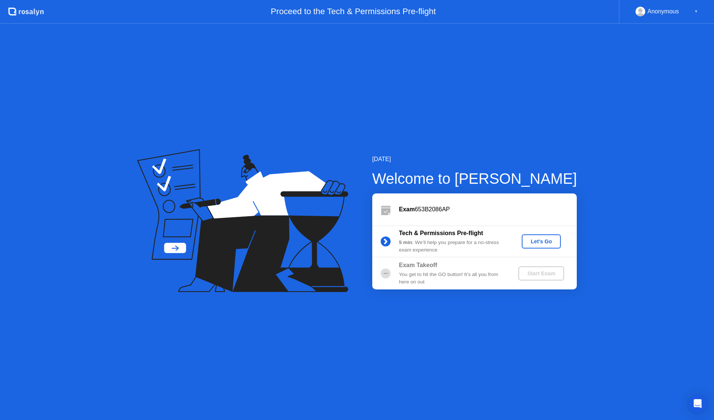
click at [540, 241] on div "Let's Go" at bounding box center [540, 241] width 33 height 6
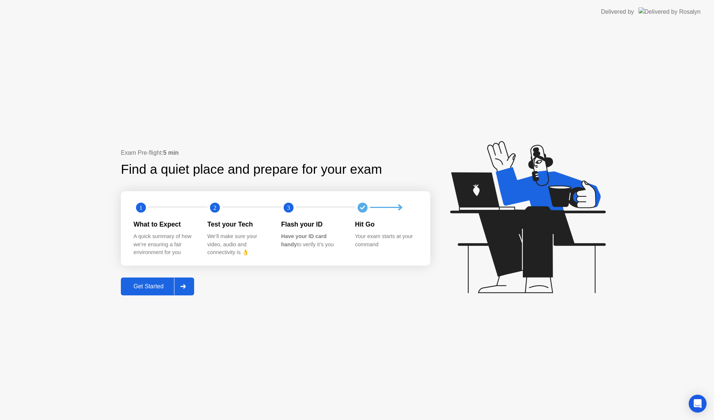
click at [152, 284] on div "Get Started" at bounding box center [148, 286] width 51 height 7
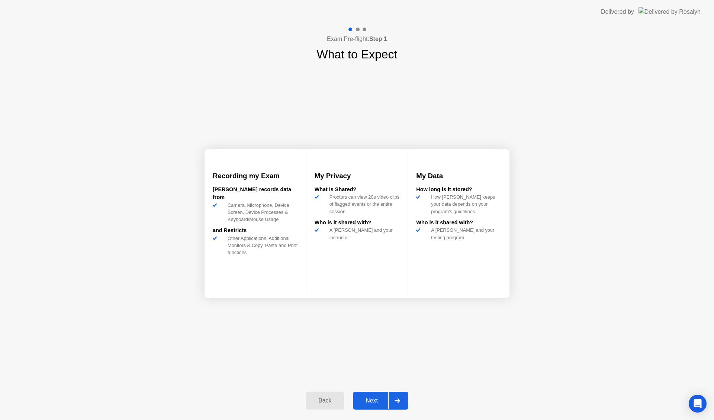
click at [379, 402] on div "Next" at bounding box center [371, 400] width 33 height 7
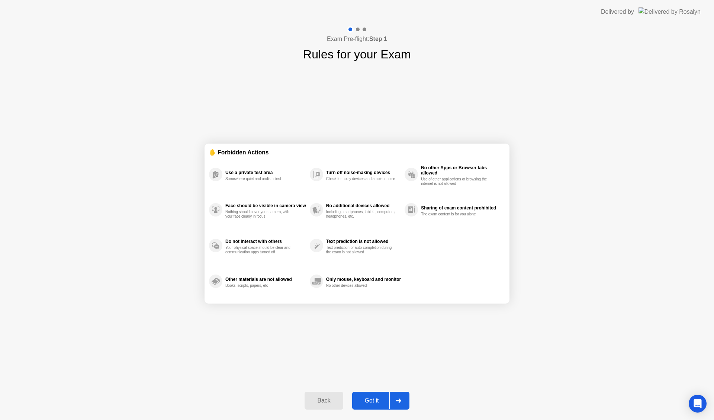
click at [379, 402] on div "Got it" at bounding box center [371, 400] width 35 height 7
select select "**********"
select select "*******"
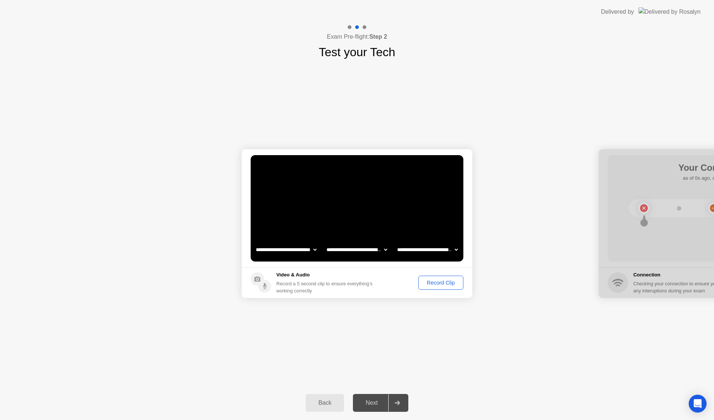
click at [309, 248] on select "**********" at bounding box center [286, 249] width 64 height 15
click at [254, 242] on select "**********" at bounding box center [286, 249] width 64 height 15
click at [314, 250] on select "**********" at bounding box center [286, 249] width 64 height 15
select select "**********"
click at [254, 242] on select "**********" at bounding box center [286, 249] width 64 height 15
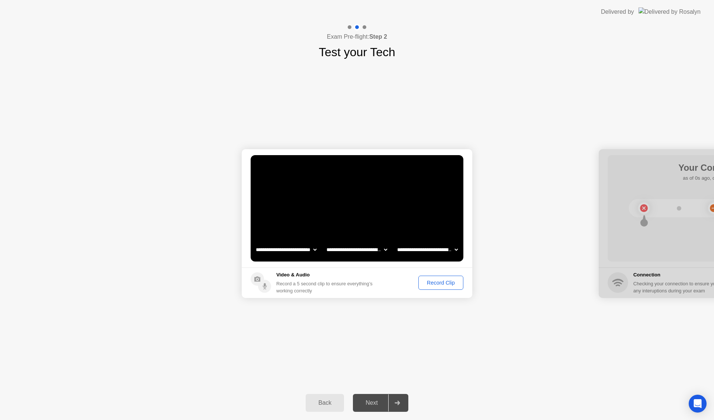
click at [348, 251] on select "**********" at bounding box center [357, 249] width 64 height 15
click at [325, 242] on select "**********" at bounding box center [357, 249] width 64 height 15
click at [412, 249] on select "**********" at bounding box center [428, 249] width 64 height 15
click at [407, 219] on video at bounding box center [357, 208] width 213 height 106
click at [429, 285] on div "Record Clip" at bounding box center [441, 283] width 40 height 6
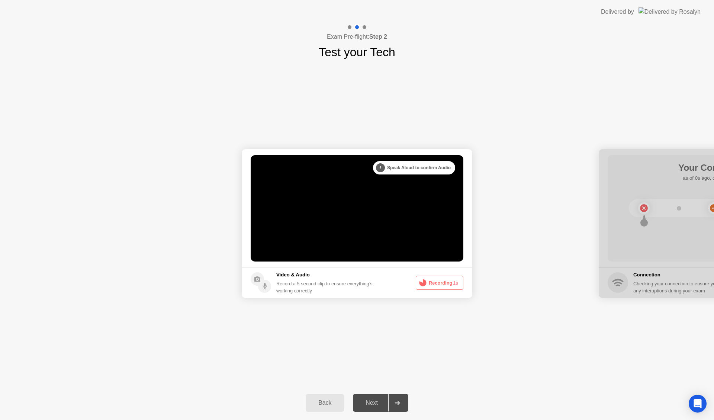
click at [434, 284] on button "Recording 1s" at bounding box center [440, 282] width 48 height 14
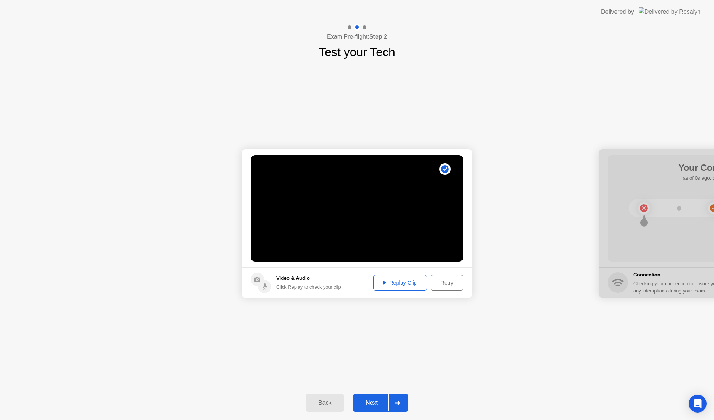
click at [398, 281] on div "Replay Clip" at bounding box center [400, 283] width 48 height 6
click at [381, 281] on div "Replay Clip" at bounding box center [400, 283] width 48 height 6
click at [364, 400] on div "Next" at bounding box center [371, 402] width 33 height 7
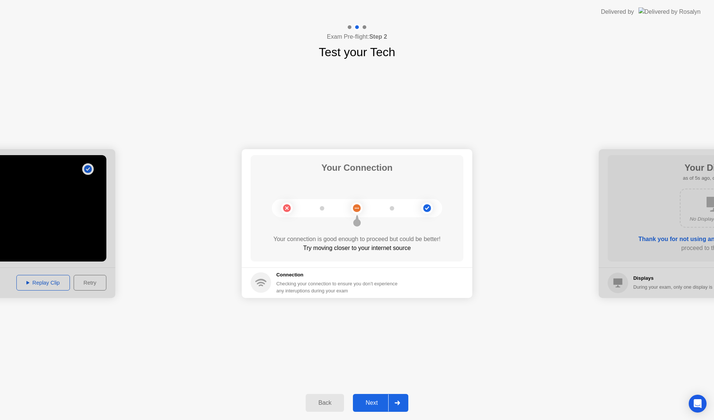
click at [473, 349] on div "**********" at bounding box center [357, 223] width 714 height 325
click at [372, 402] on div "Next" at bounding box center [371, 402] width 33 height 7
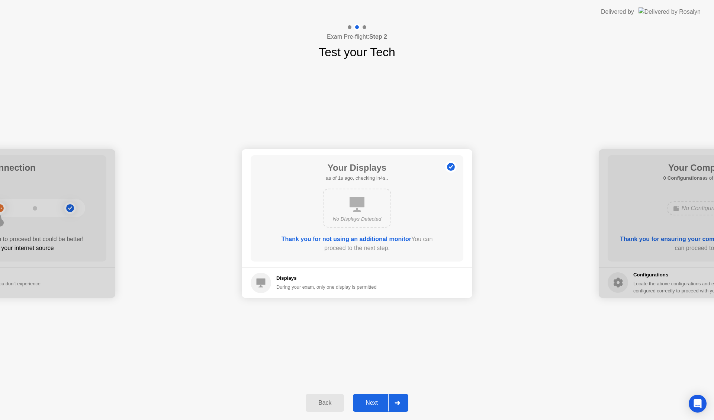
click at [359, 206] on icon at bounding box center [356, 204] width 15 height 15
click at [371, 402] on div "Next" at bounding box center [371, 402] width 33 height 7
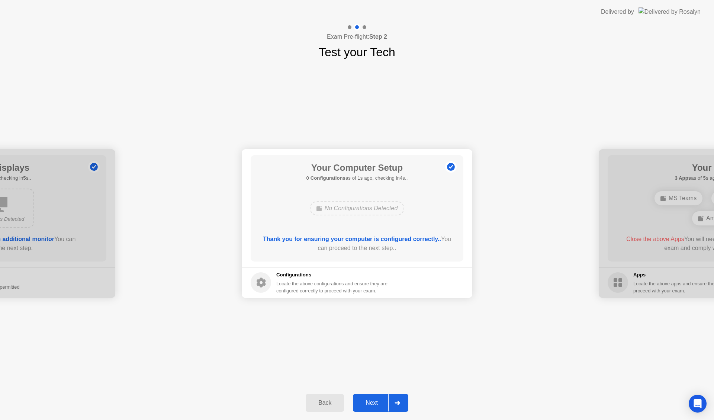
click at [371, 402] on div "Next" at bounding box center [371, 402] width 33 height 7
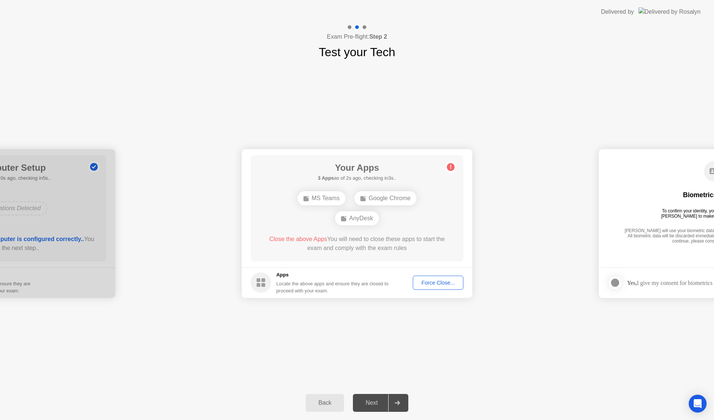
click at [329, 197] on div "MS Teams" at bounding box center [321, 198] width 48 height 14
click at [362, 219] on div "AnyDesk" at bounding box center [357, 218] width 44 height 14
click at [448, 284] on div "Force Close..." at bounding box center [437, 283] width 45 height 6
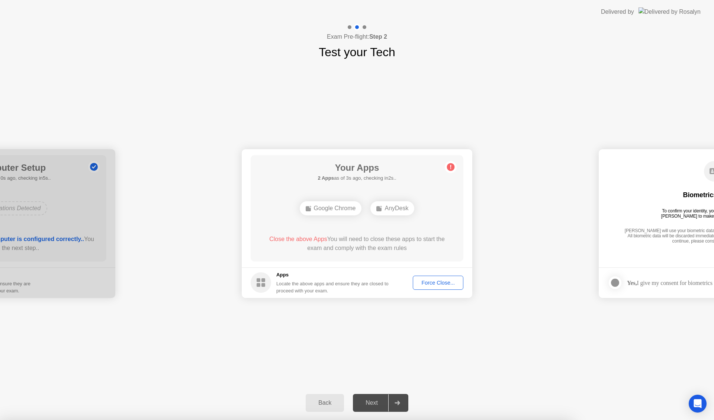
drag, startPoint x: 392, startPoint y: 209, endPoint x: 411, endPoint y: 260, distance: 54.0
click at [393, 210] on div "AnyDesk" at bounding box center [392, 208] width 44 height 14
click at [425, 284] on div "Force Close..." at bounding box center [437, 283] width 45 height 6
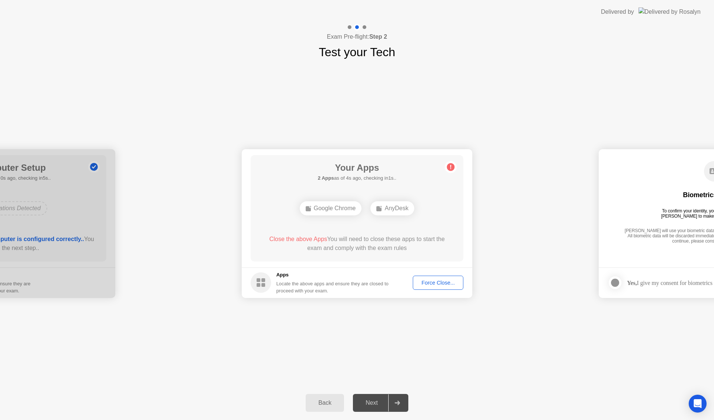
click at [448, 284] on div "Force Close..." at bounding box center [437, 283] width 45 height 6
click at [436, 284] on div "Force Close..." at bounding box center [437, 283] width 45 height 6
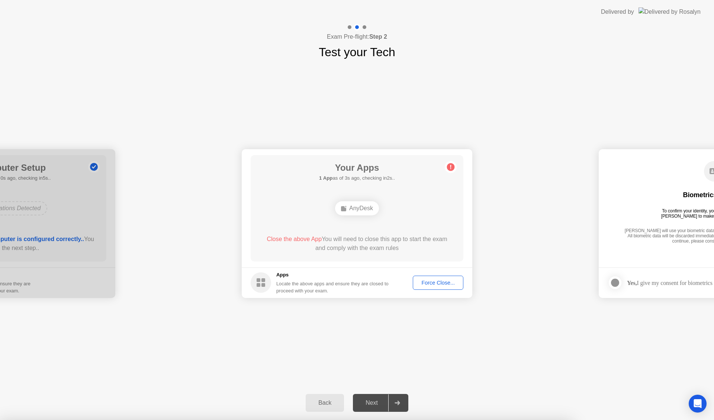
click at [444, 419] on div at bounding box center [357, 420] width 714 height 0
click at [363, 208] on div "AnyDesk" at bounding box center [357, 208] width 44 height 14
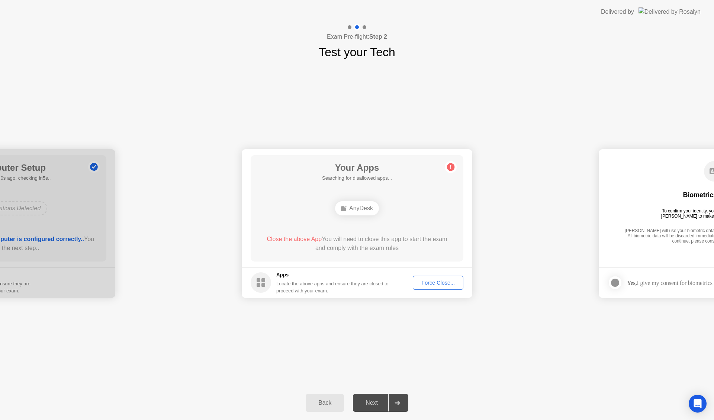
click at [438, 285] on div "Force Close..." at bounding box center [437, 283] width 45 height 6
click at [434, 283] on div "Force Close..." at bounding box center [437, 283] width 45 height 6
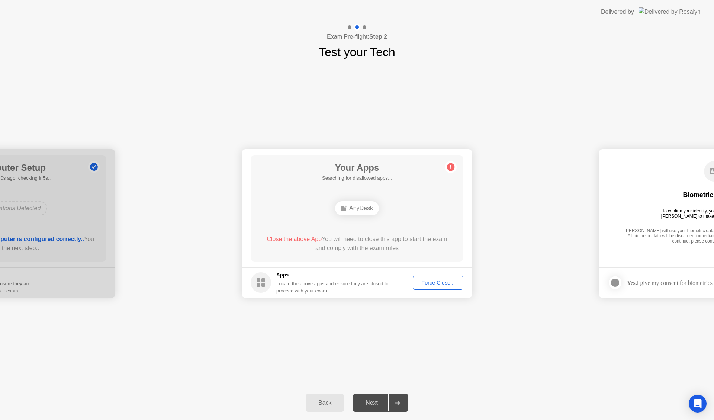
click at [305, 239] on span "Close the above App" at bounding box center [294, 239] width 55 height 6
click at [301, 238] on span "Close the above App" at bounding box center [294, 239] width 55 height 6
drag, startPoint x: 416, startPoint y: 344, endPoint x: 413, endPoint y: 289, distance: 55.1
click at [416, 340] on div "**********" at bounding box center [357, 223] width 714 height 325
click at [439, 280] on div "Force Close..." at bounding box center [437, 283] width 45 height 6
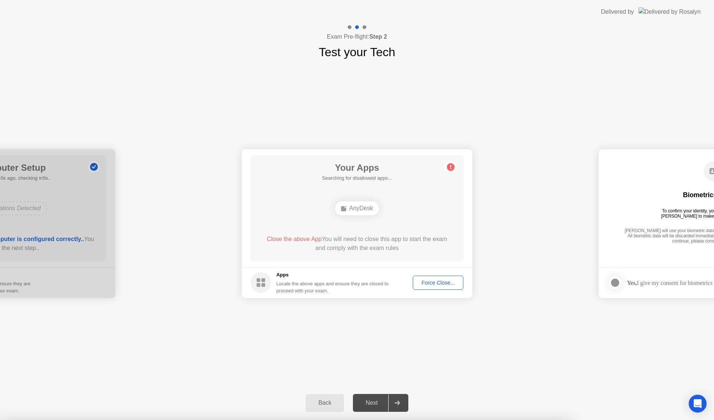
click at [376, 332] on div "**********" at bounding box center [357, 223] width 714 height 325
click at [427, 280] on div "Force Close..." at bounding box center [437, 283] width 45 height 6
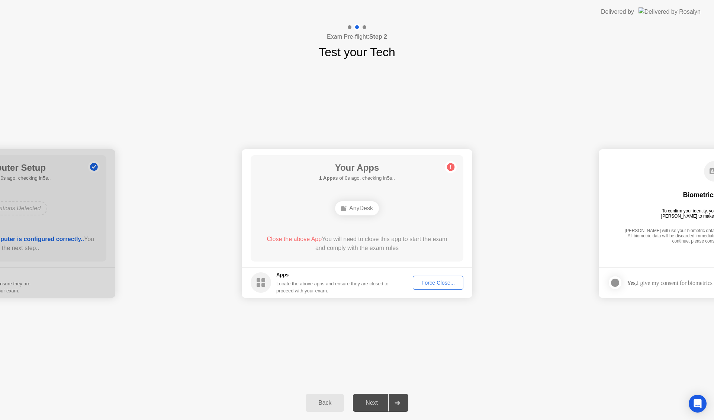
click at [439, 280] on div "Force Close..." at bounding box center [437, 283] width 45 height 6
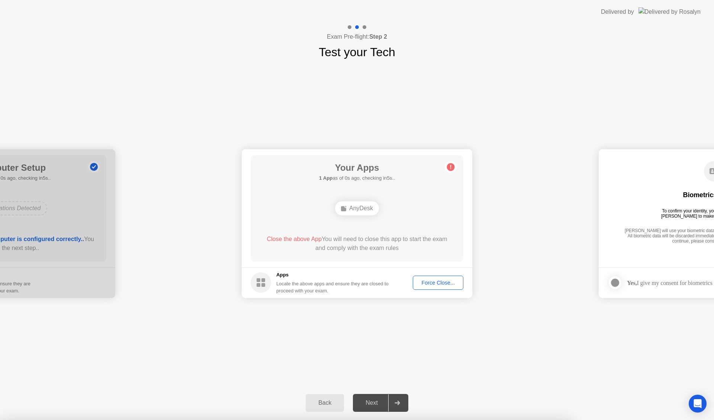
drag, startPoint x: 341, startPoint y: 359, endPoint x: 336, endPoint y: 387, distance: 27.6
click at [341, 361] on div "**********" at bounding box center [357, 223] width 714 height 325
click at [327, 401] on div "Back" at bounding box center [325, 402] width 34 height 7
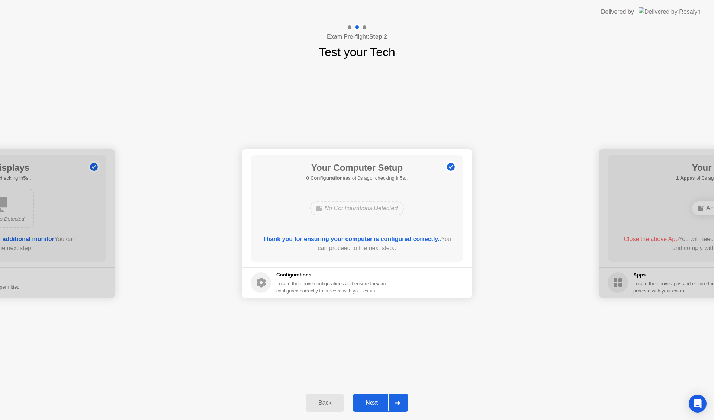
click at [371, 399] on div "Next" at bounding box center [371, 402] width 33 height 7
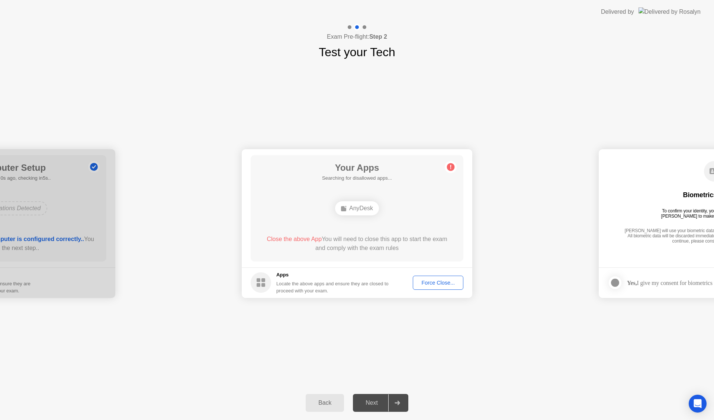
drag, startPoint x: 387, startPoint y: 404, endPoint x: 399, endPoint y: 403, distance: 11.6
click at [399, 403] on icon at bounding box center [396, 402] width 5 height 4
click at [398, 402] on icon at bounding box center [397, 402] width 6 height 4
drag, startPoint x: 400, startPoint y: 396, endPoint x: 420, endPoint y: 332, distance: 67.9
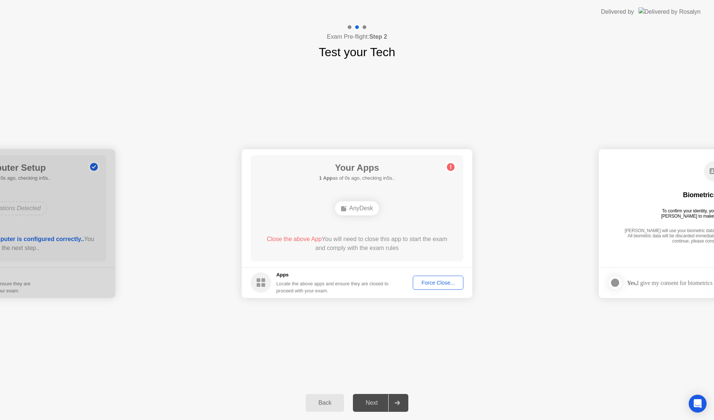
click at [401, 394] on div at bounding box center [397, 402] width 18 height 17
click at [424, 316] on div "**********" at bounding box center [357, 223] width 714 height 325
click at [438, 280] on div "Force Close..." at bounding box center [437, 283] width 45 height 6
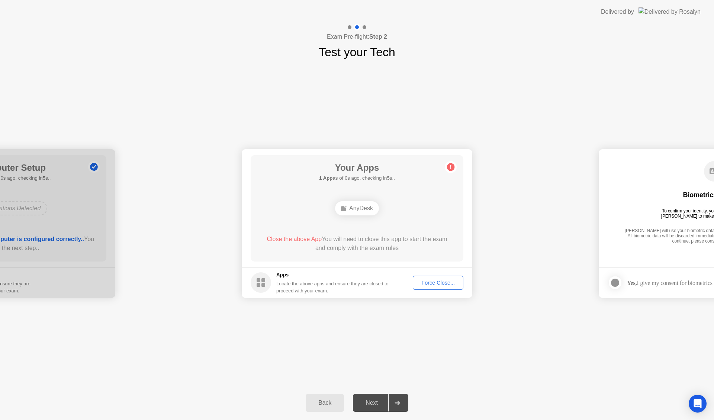
click at [324, 406] on div "Back" at bounding box center [325, 402] width 34 height 7
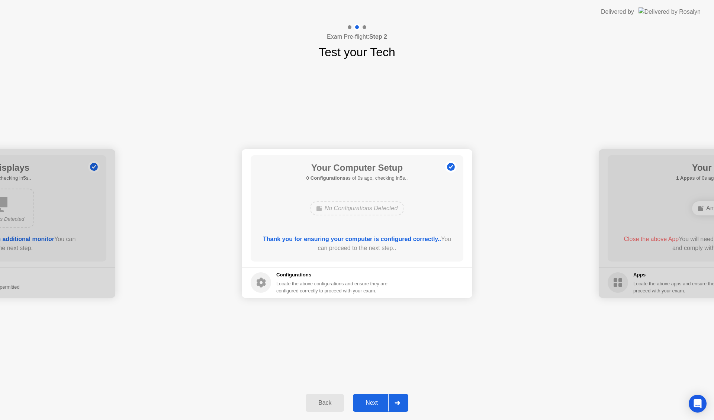
click at [325, 408] on button "Back" at bounding box center [325, 403] width 38 height 18
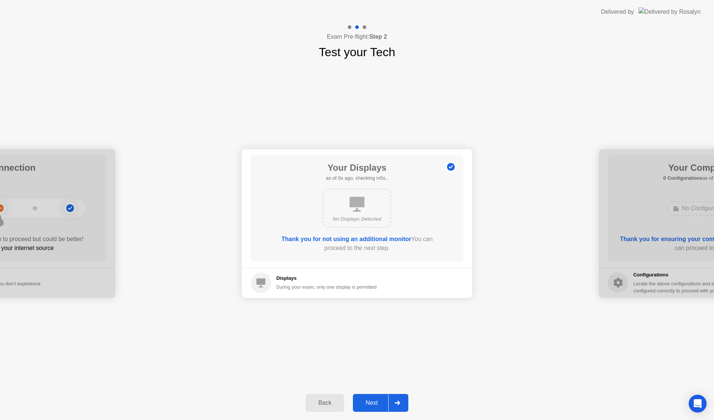
click at [325, 407] on button "Back" at bounding box center [325, 403] width 38 height 18
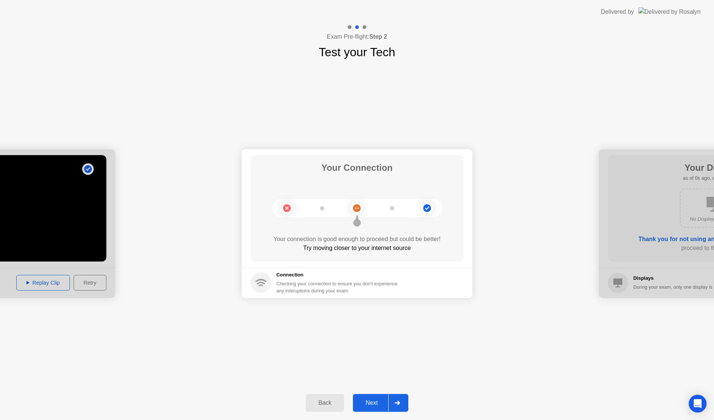
click at [369, 407] on button "Next" at bounding box center [380, 403] width 55 height 18
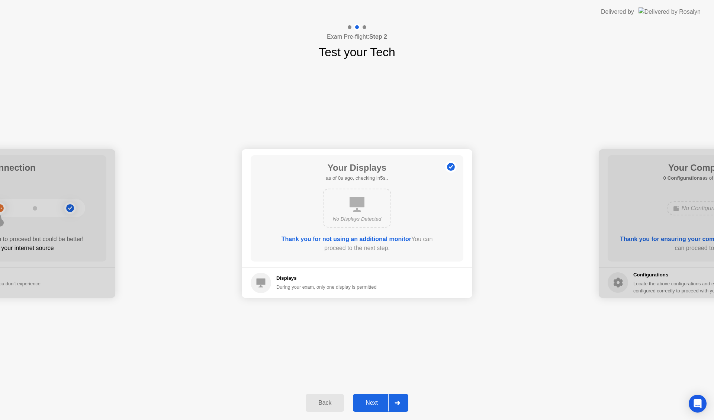
click at [369, 407] on button "Next" at bounding box center [380, 403] width 55 height 18
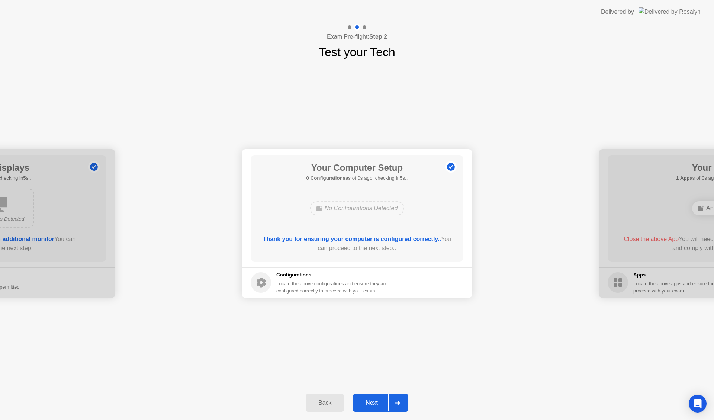
click at [369, 407] on button "Next" at bounding box center [380, 403] width 55 height 18
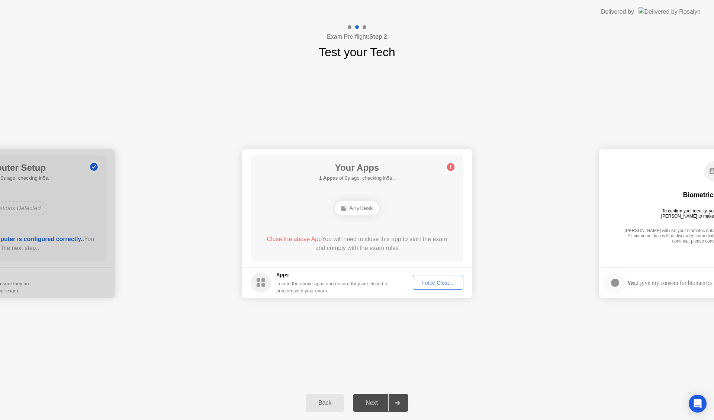
click at [436, 280] on div "Force Close..." at bounding box center [437, 283] width 45 height 6
click at [423, 419] on div at bounding box center [357, 420] width 714 height 0
click at [361, 211] on div "AnyDesk" at bounding box center [357, 208] width 44 height 14
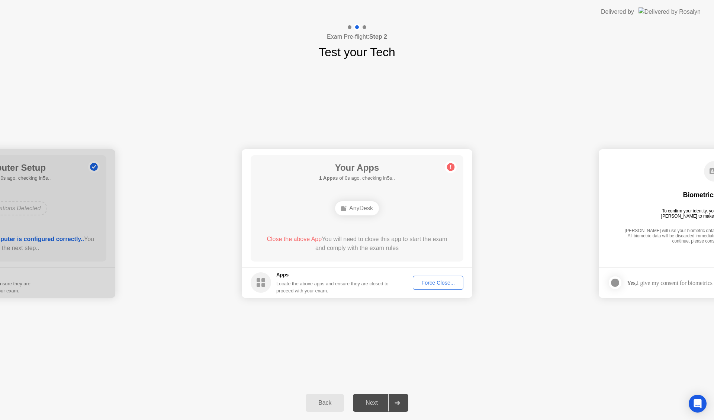
click at [361, 209] on div "AnyDesk" at bounding box center [357, 208] width 44 height 14
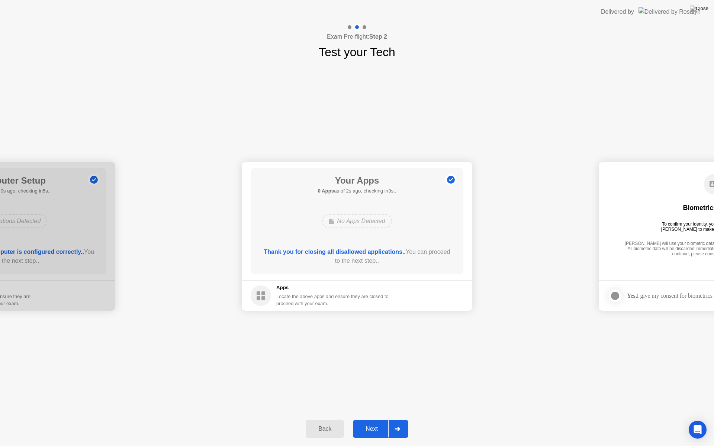
click at [374, 419] on div "Next" at bounding box center [371, 429] width 33 height 7
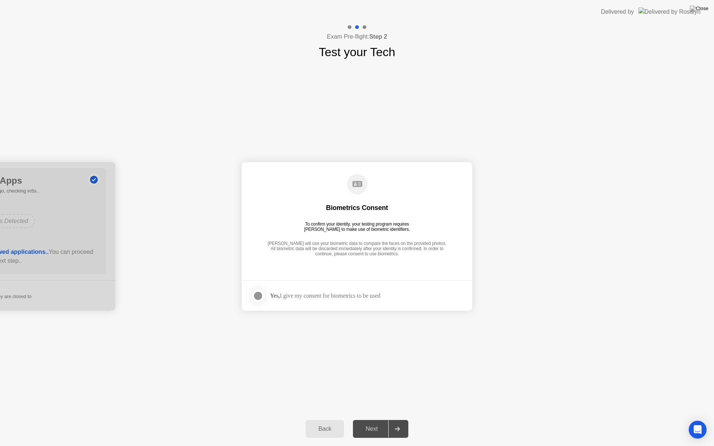
click at [258, 295] on div at bounding box center [258, 295] width 9 height 9
click at [368, 419] on div "Next" at bounding box center [371, 429] width 33 height 7
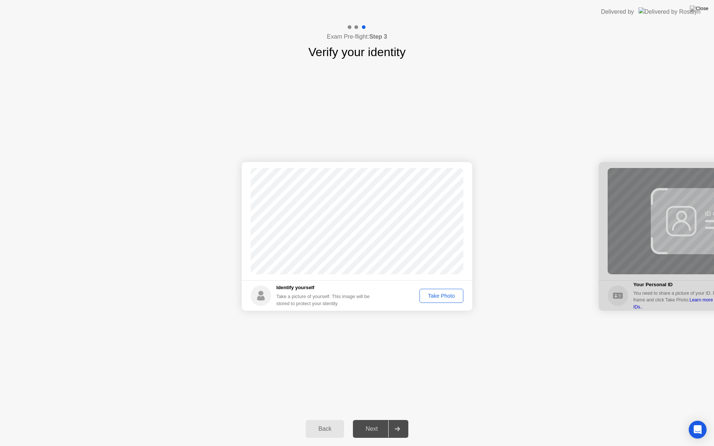
click at [433, 294] on div "Take Photo" at bounding box center [441, 296] width 39 height 6
click at [443, 296] on div "Retake" at bounding box center [446, 296] width 29 height 6
click at [443, 296] on div "Take Photo" at bounding box center [441, 296] width 39 height 6
drag, startPoint x: 593, startPoint y: 99, endPoint x: 539, endPoint y: 156, distance: 78.9
click at [592, 99] on div "Success Photo is correctly taken Identify yourself Take a picture of yourself. …" at bounding box center [357, 236] width 714 height 351
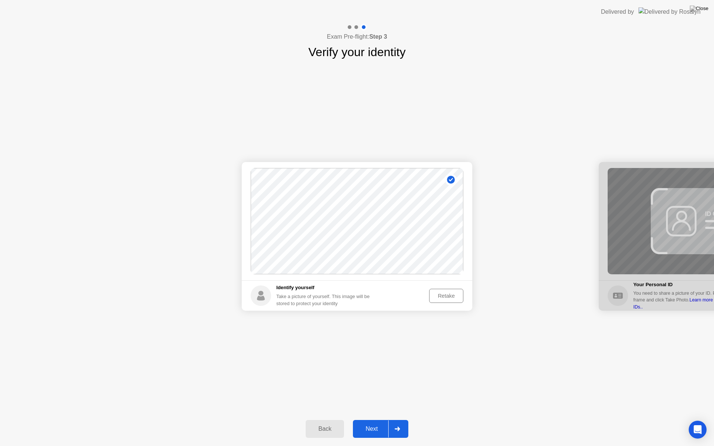
click at [446, 301] on button "Retake" at bounding box center [446, 296] width 34 height 14
click at [445, 296] on div "Take Photo" at bounding box center [441, 296] width 39 height 6
click at [321, 419] on div "Back" at bounding box center [325, 429] width 34 height 7
select select "**********"
select select "*******"
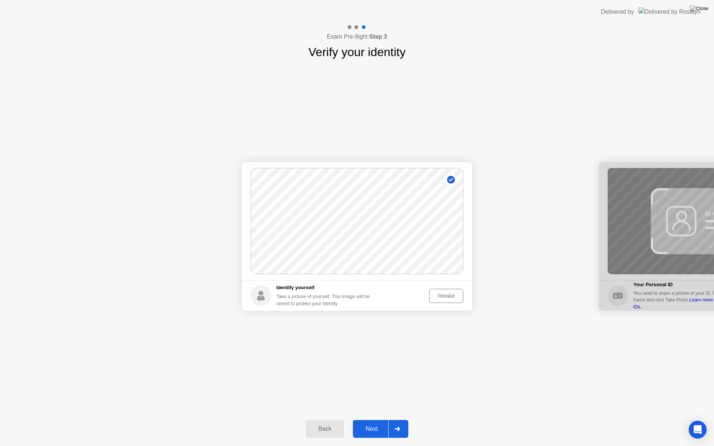
select select "*******"
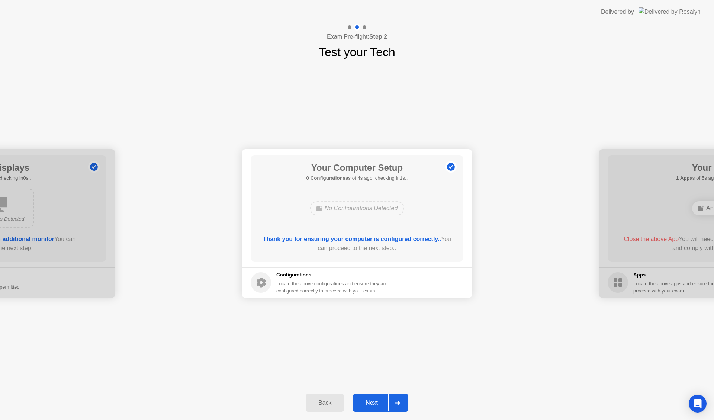
click at [371, 404] on div "Next" at bounding box center [371, 402] width 33 height 7
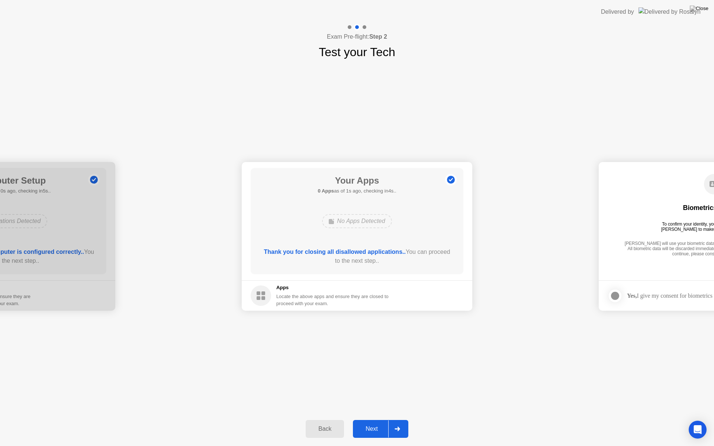
click at [372, 419] on div "Next" at bounding box center [371, 429] width 33 height 7
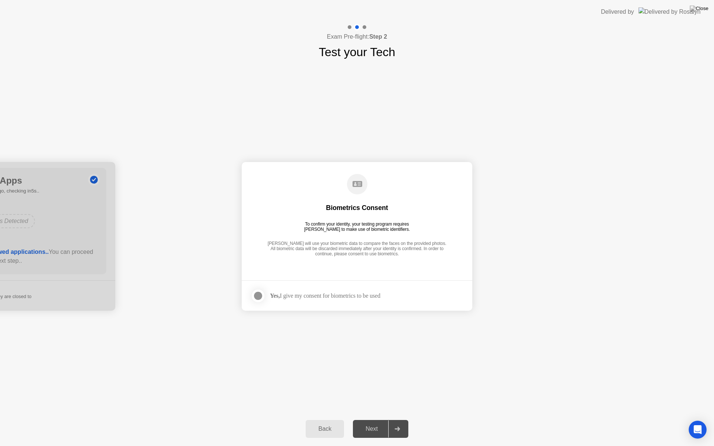
click at [374, 372] on div "**********" at bounding box center [357, 236] width 714 height 351
click at [257, 295] on div at bounding box center [258, 295] width 9 height 9
click at [371, 419] on div "Next" at bounding box center [371, 429] width 33 height 7
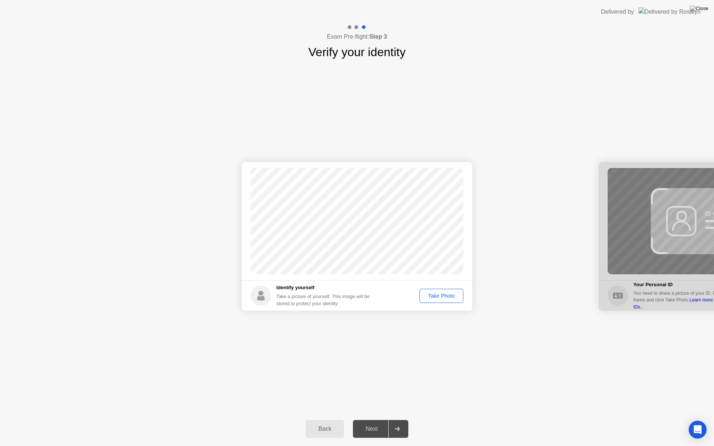
click at [436, 297] on div "Take Photo" at bounding box center [441, 296] width 39 height 6
click at [296, 293] on div "Take a picture of yourself. This image will be stored to protect your identity" at bounding box center [325, 300] width 99 height 14
click at [300, 287] on h5 "Identify yourself" at bounding box center [325, 287] width 99 height 7
drag, startPoint x: 450, startPoint y: 177, endPoint x: 452, endPoint y: 184, distance: 6.6
click at [450, 178] on circle at bounding box center [451, 180] width 8 height 8
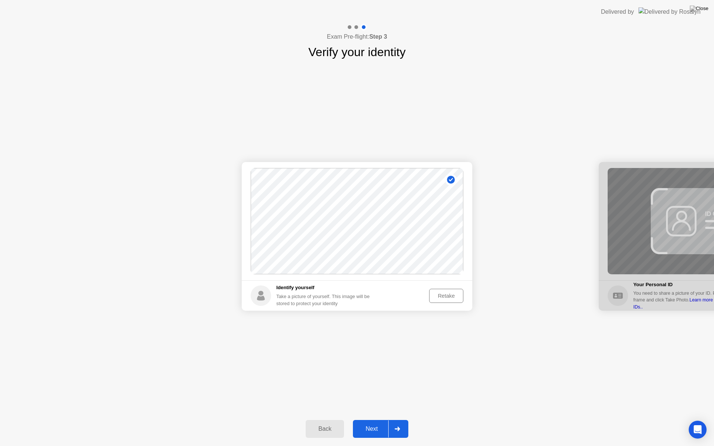
click at [448, 295] on div "Retake" at bounding box center [446, 296] width 29 height 6
click at [364, 419] on div "Next" at bounding box center [371, 429] width 33 height 7
click at [334, 419] on div "Back" at bounding box center [325, 429] width 34 height 7
select select "**********"
select select "*******"
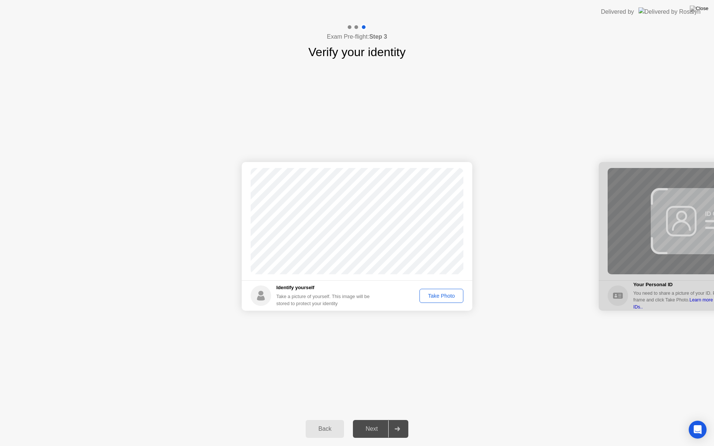
select select "*******"
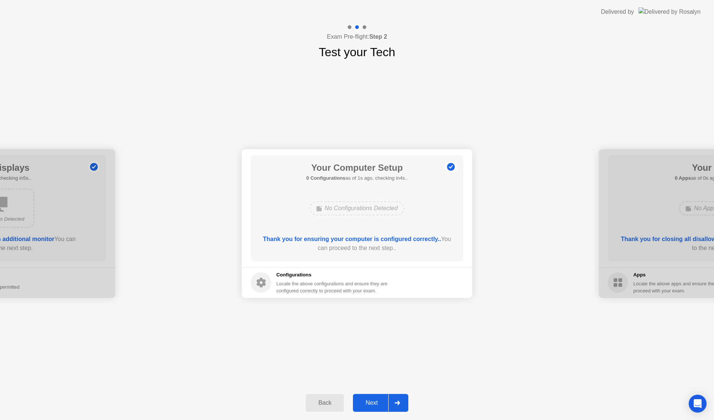
click at [372, 400] on div "Next" at bounding box center [371, 402] width 33 height 7
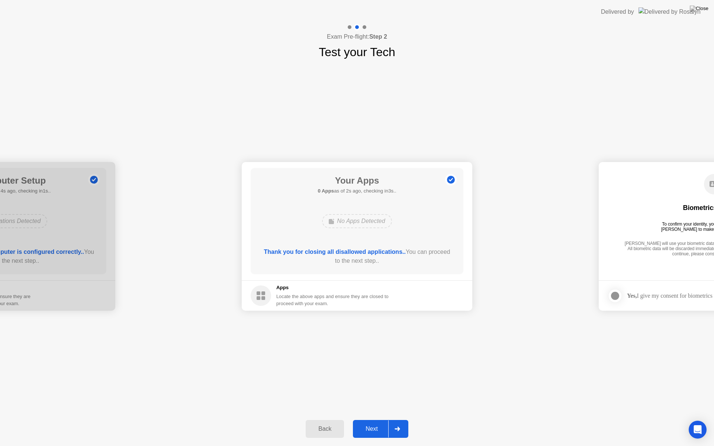
click at [373, 419] on div "Next" at bounding box center [371, 429] width 33 height 7
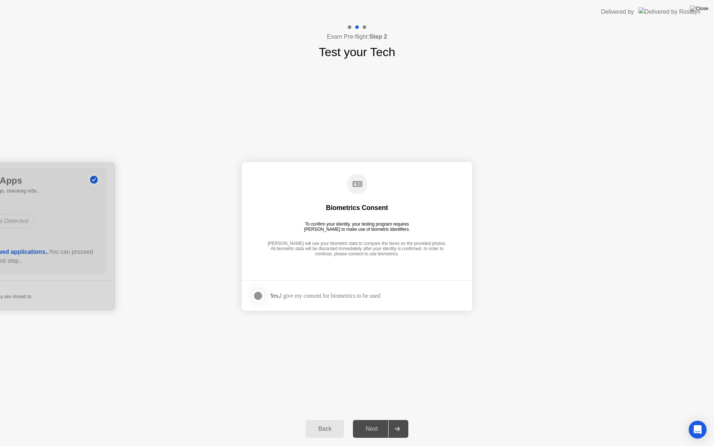
click at [256, 296] on div at bounding box center [258, 295] width 9 height 9
click at [376, 419] on button "Next" at bounding box center [380, 429] width 55 height 18
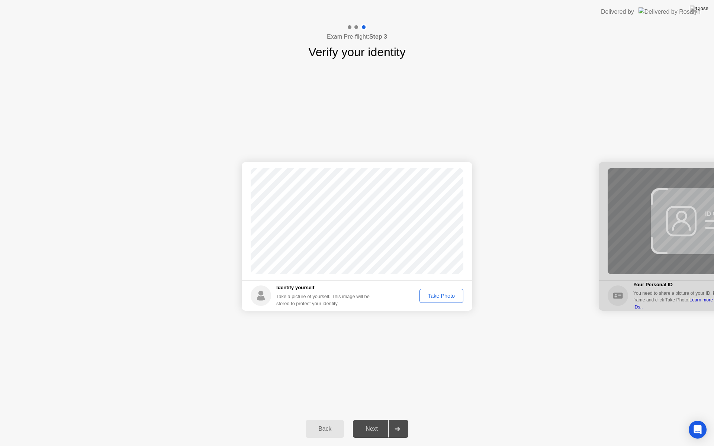
click at [321, 419] on div "Back" at bounding box center [325, 429] width 34 height 7
select select "**********"
select select "*******"
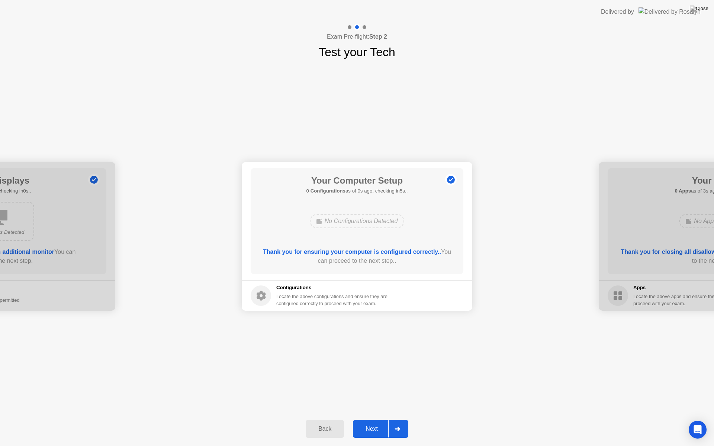
click at [374, 419] on div "Next" at bounding box center [371, 429] width 33 height 7
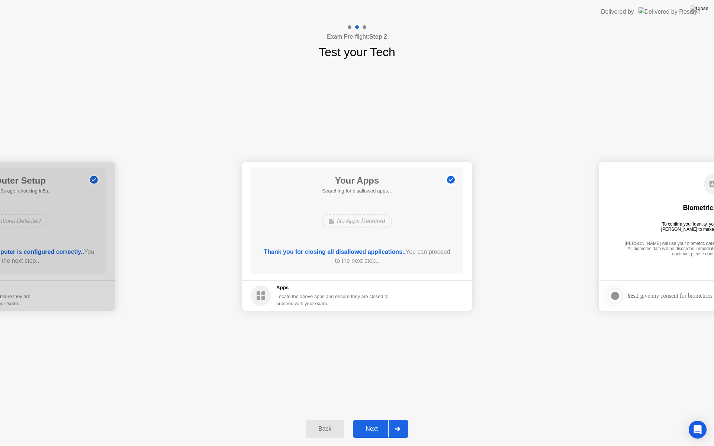
click at [374, 419] on div "Next" at bounding box center [371, 429] width 33 height 7
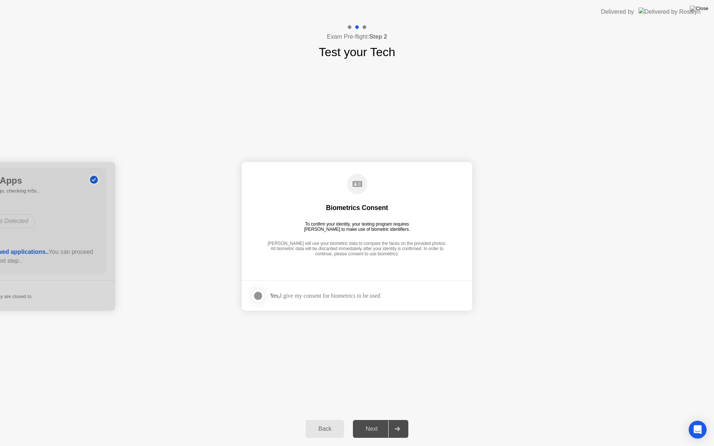
click at [258, 296] on div at bounding box center [258, 295] width 9 height 9
click at [375, 419] on div "Next" at bounding box center [371, 429] width 33 height 7
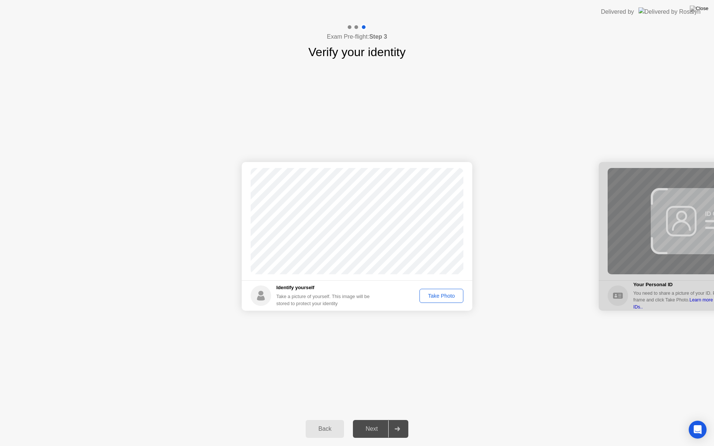
click at [440, 296] on div "Take Photo" at bounding box center [441, 296] width 39 height 6
click at [316, 419] on div "Back" at bounding box center [325, 429] width 34 height 7
select select "**********"
select select "*******"
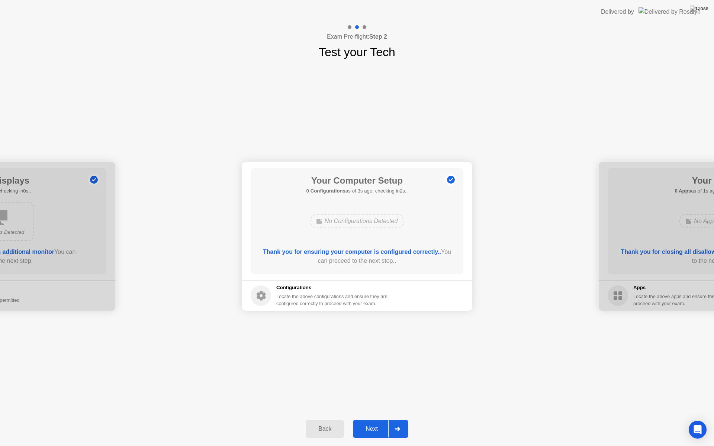
click at [372, 419] on button "Next" at bounding box center [380, 429] width 55 height 18
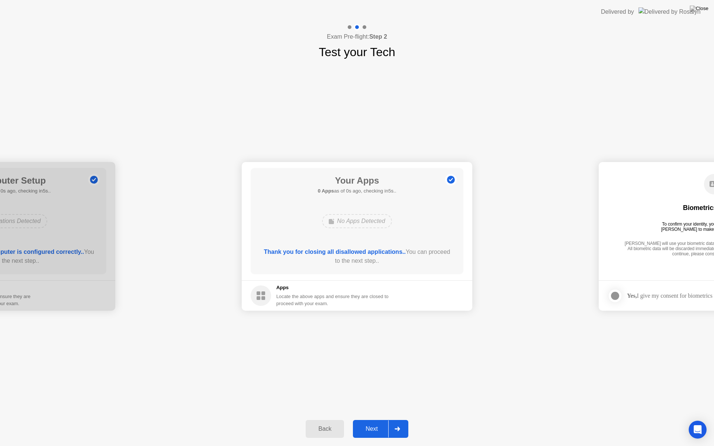
click at [323, 419] on button "Back" at bounding box center [325, 429] width 38 height 18
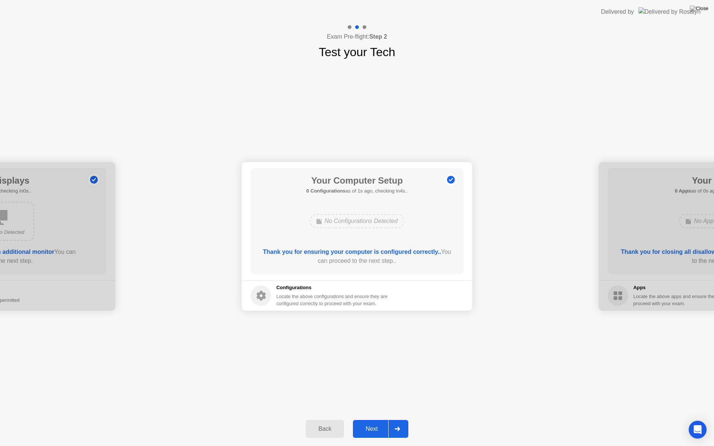
click at [323, 419] on div "Back" at bounding box center [325, 429] width 34 height 7
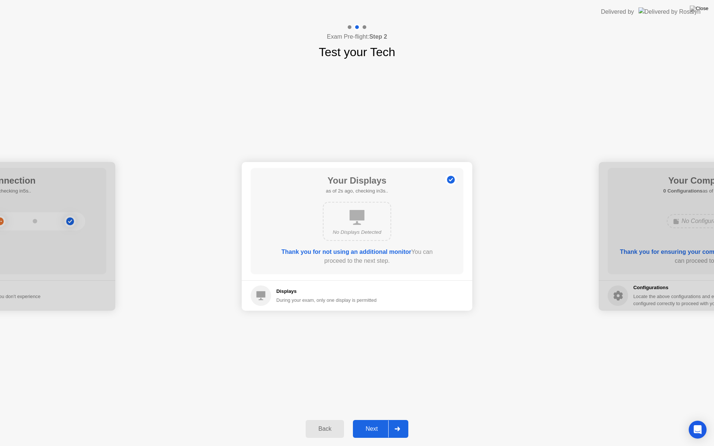
click at [620, 69] on div "**********" at bounding box center [357, 236] width 714 height 351
drag, startPoint x: 375, startPoint y: 429, endPoint x: 383, endPoint y: 422, distance: 10.8
click at [376, 419] on div "Next" at bounding box center [371, 429] width 33 height 7
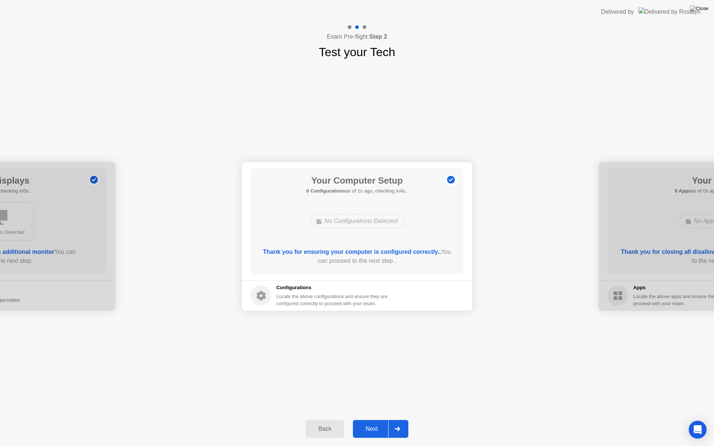
click at [370, 419] on div "Next" at bounding box center [371, 429] width 33 height 7
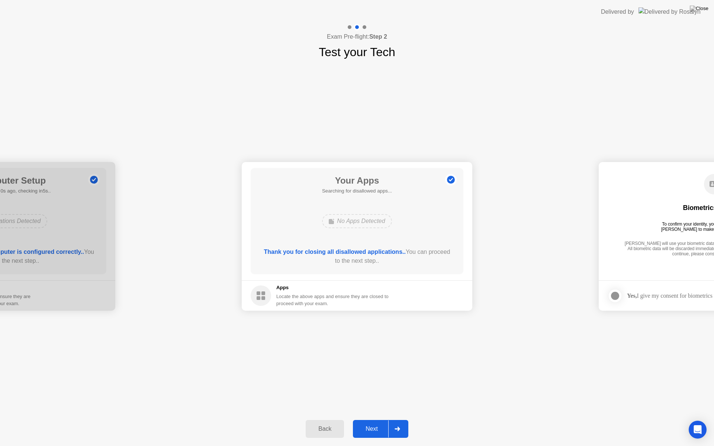
click at [370, 419] on div "Next" at bounding box center [371, 429] width 33 height 7
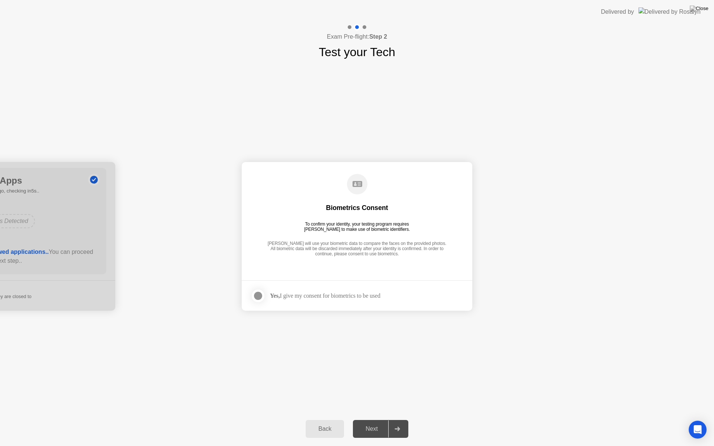
click at [261, 298] on div at bounding box center [258, 295] width 9 height 9
click at [381, 419] on div "Next" at bounding box center [371, 429] width 33 height 7
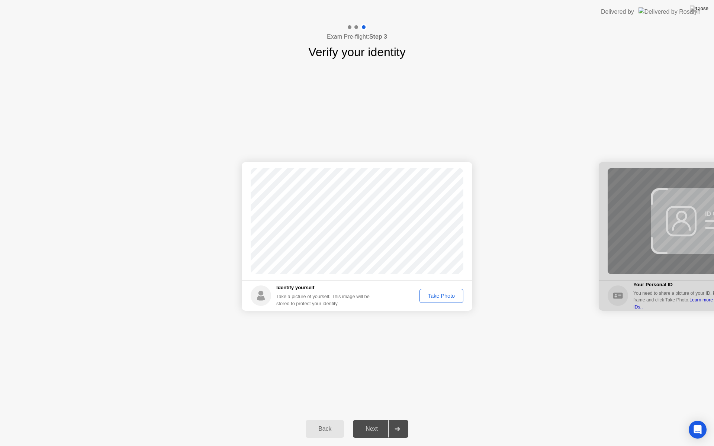
click at [441, 295] on div "Take Photo" at bounding box center [441, 296] width 39 height 6
click at [679, 225] on div at bounding box center [713, 236] width 230 height 149
click at [373, 419] on div "Next" at bounding box center [371, 429] width 33 height 7
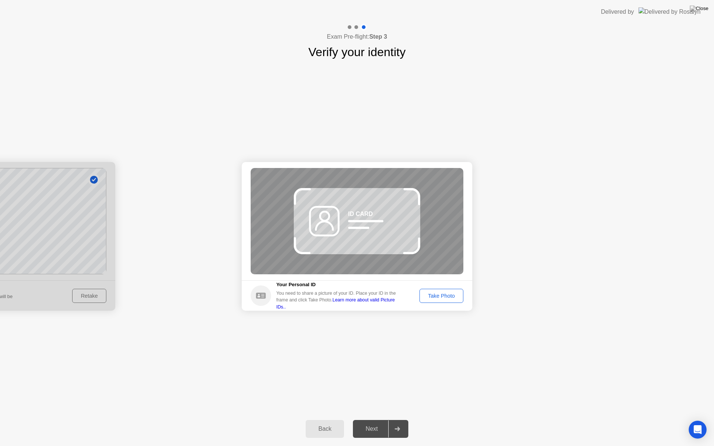
click at [442, 297] on div "Take Photo" at bounding box center [441, 296] width 39 height 6
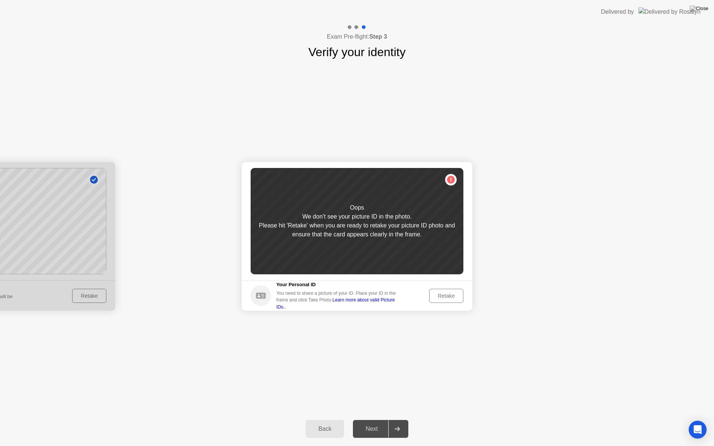
click at [259, 297] on circle at bounding box center [261, 295] width 20 height 20
click at [394, 301] on link "Learn more about valid Picture IDs.." at bounding box center [335, 303] width 119 height 12
click at [453, 178] on div "Oops We don’t see your picture ID in the photo. Please hit 'Retake' when you ar…" at bounding box center [357, 221] width 213 height 106
click at [262, 296] on circle at bounding box center [261, 295] width 20 height 20
click at [451, 297] on div "Retake" at bounding box center [446, 296] width 29 height 6
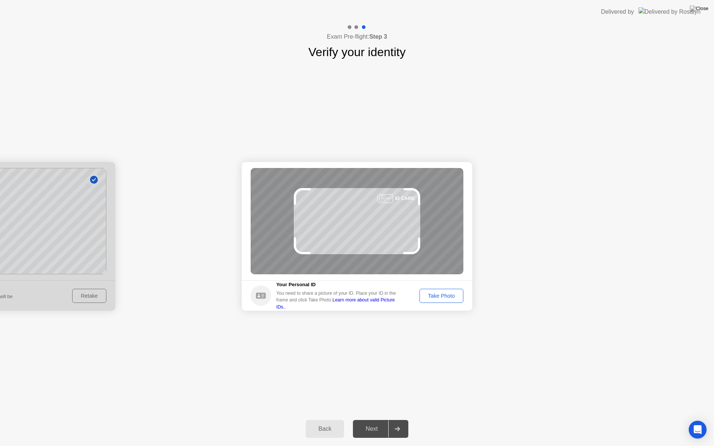
click at [314, 419] on div "Back" at bounding box center [325, 429] width 34 height 7
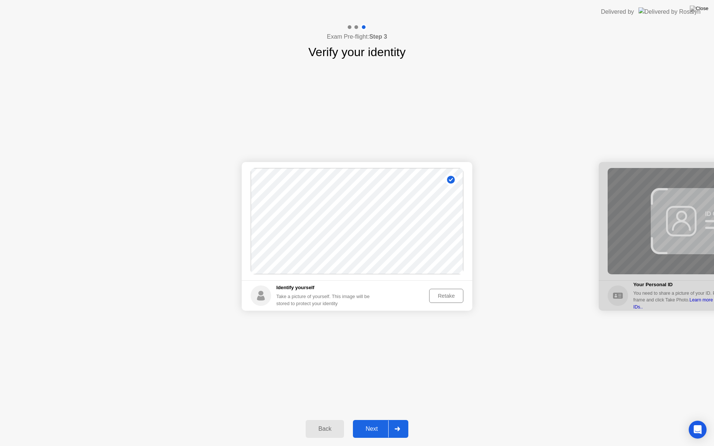
click at [455, 298] on div "Retake" at bounding box center [446, 296] width 29 height 6
click at [455, 298] on div "Take Photo" at bounding box center [441, 296] width 39 height 6
click at [257, 297] on circle at bounding box center [261, 295] width 20 height 20
click at [456, 294] on div "Retake" at bounding box center [446, 296] width 29 height 6
click at [437, 296] on div "Take Photo" at bounding box center [441, 296] width 39 height 6
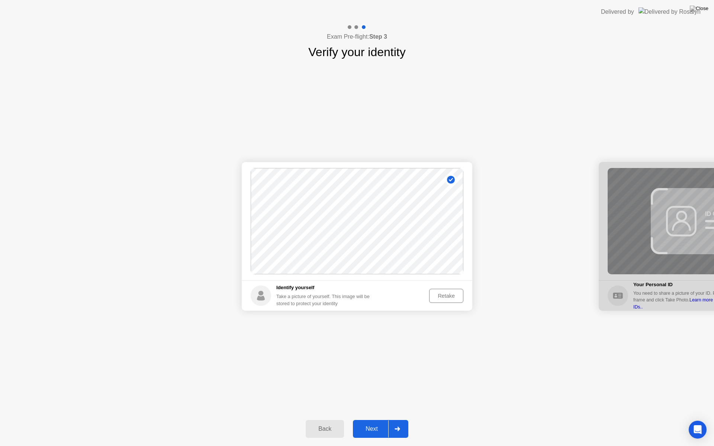
click at [379, 419] on div "Next" at bounding box center [371, 429] width 33 height 7
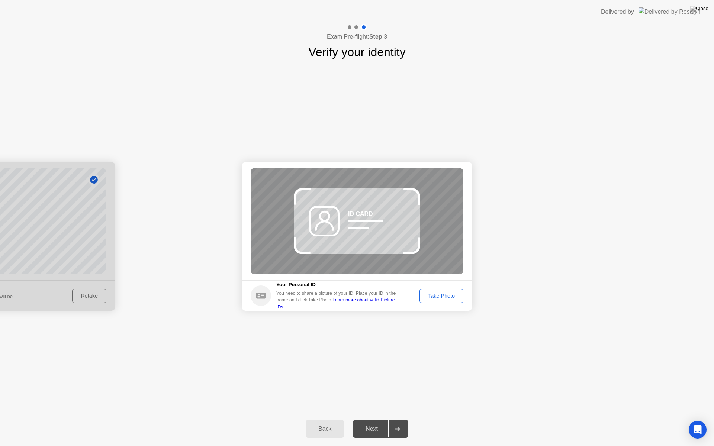
click at [445, 297] on div "Take Photo" at bounding box center [441, 296] width 39 height 6
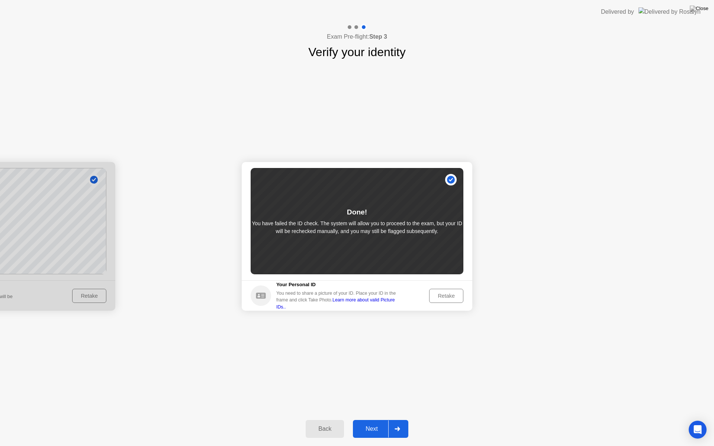
click at [373, 419] on div "Next" at bounding box center [371, 429] width 33 height 7
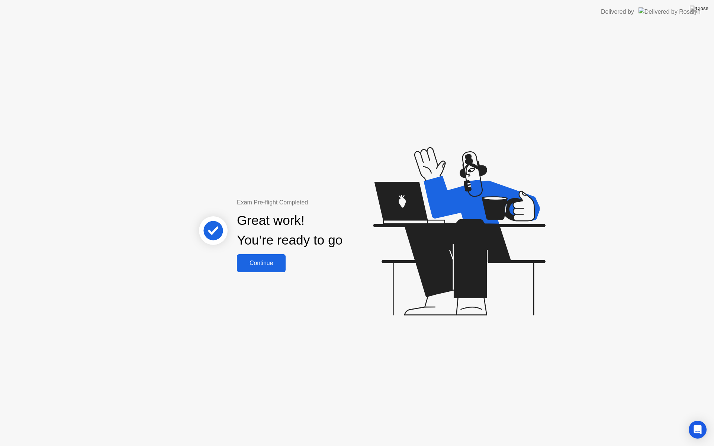
click at [272, 260] on div "Continue" at bounding box center [261, 263] width 44 height 7
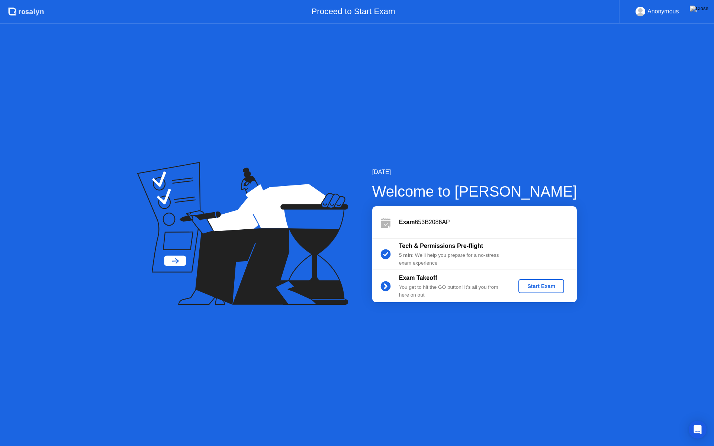
click at [535, 288] on div "Start Exam" at bounding box center [541, 286] width 40 height 6
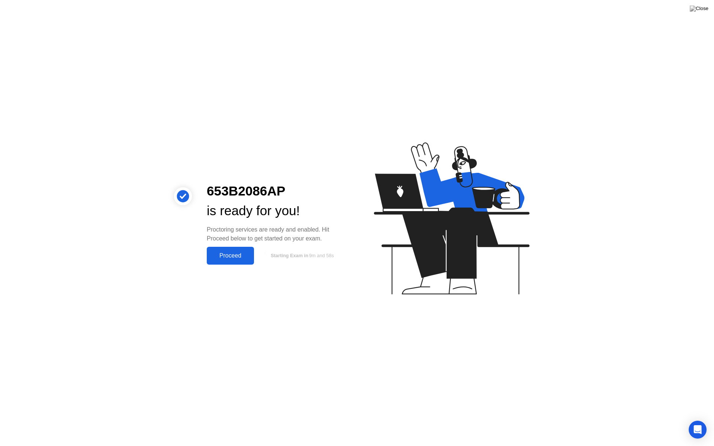
click at [232, 259] on div "Proceed" at bounding box center [230, 255] width 43 height 7
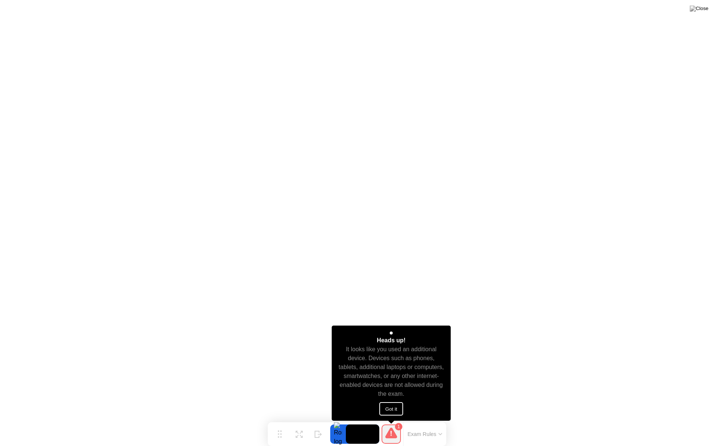
click at [393, 407] on button "Got it" at bounding box center [391, 408] width 24 height 13
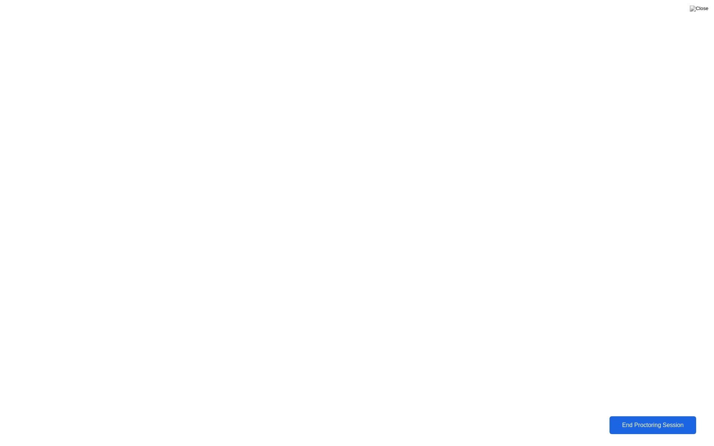
click at [651, 419] on div "End Proctoring Session" at bounding box center [652, 425] width 83 height 7
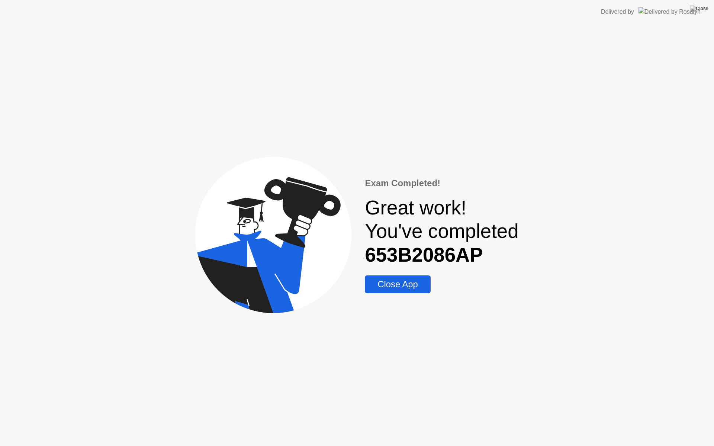
click at [413, 288] on div "Close App" at bounding box center [397, 284] width 61 height 10
